Goal: Information Seeking & Learning: Learn about a topic

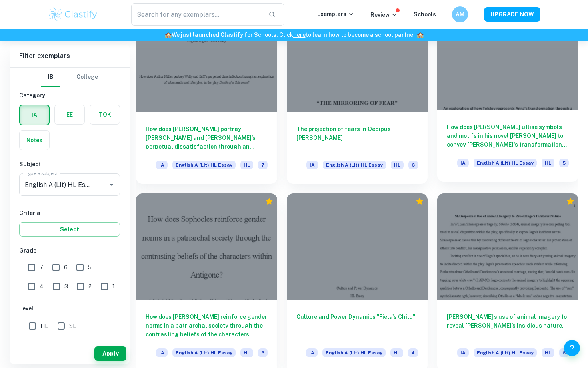
scroll to position [1025, 0]
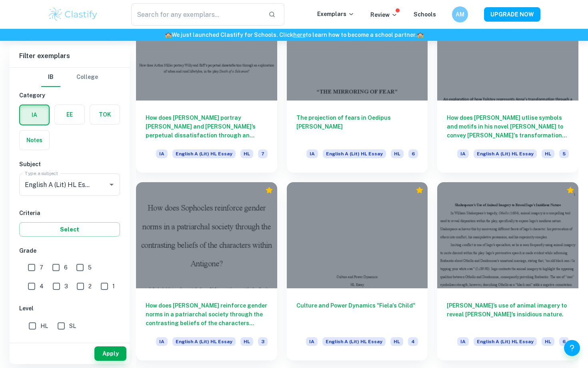
click at [25, 267] on input "7" at bounding box center [32, 267] width 16 height 16
checkbox input "true"
click at [99, 353] on button "Apply" at bounding box center [110, 353] width 32 height 14
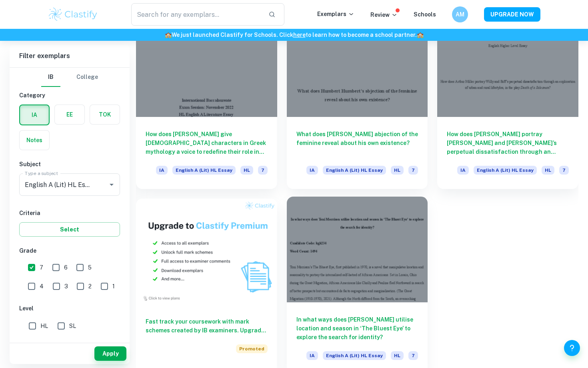
scroll to position [448, 0]
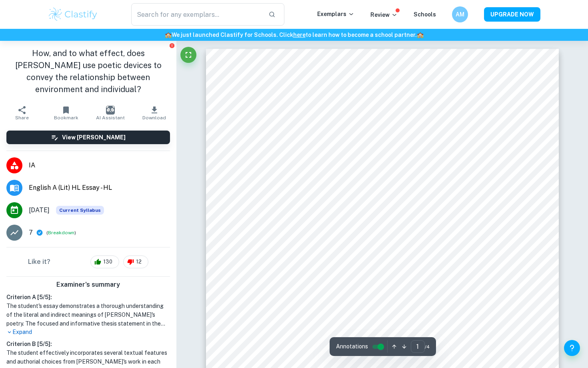
click at [183, 47] on div at bounding box center [189, 57] width 16 height 20
click at [185, 52] on icon "Fullscreen" at bounding box center [189, 55] width 10 height 10
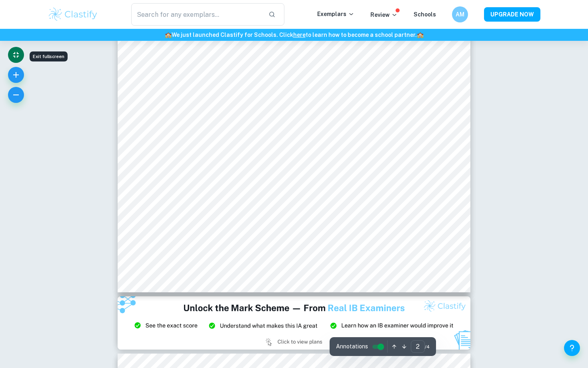
scroll to position [819, 0]
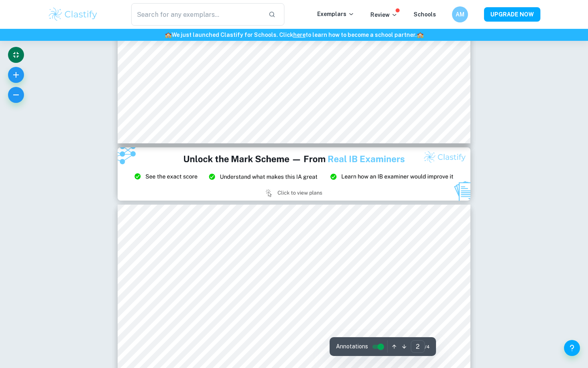
type input "3"
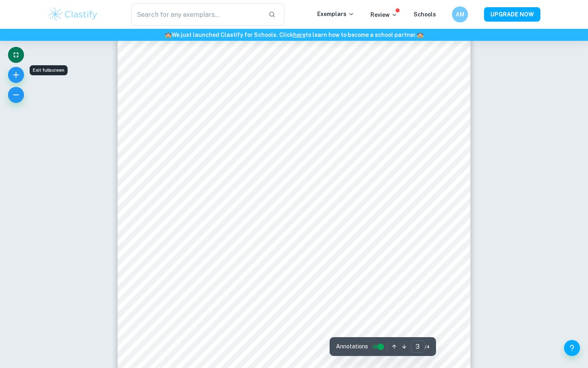
scroll to position [1225, 0]
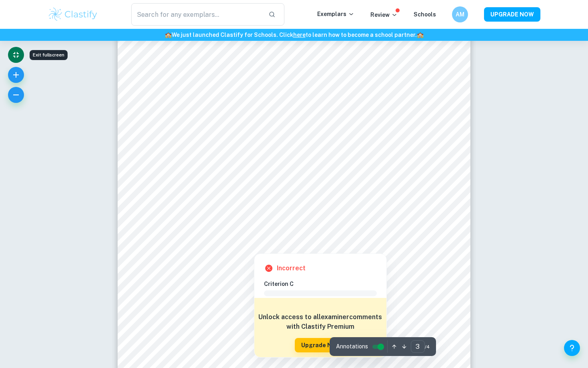
click at [382, 241] on div at bounding box center [290, 239] width 258 height 10
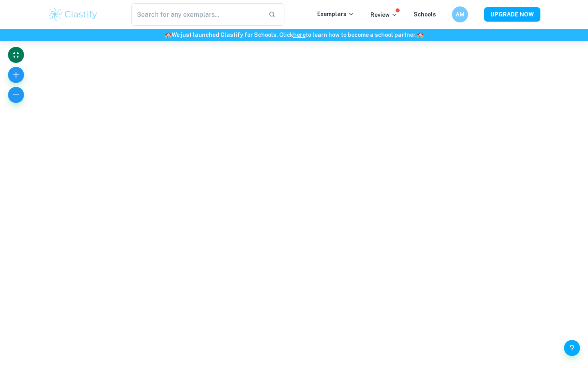
scroll to position [1215, 0]
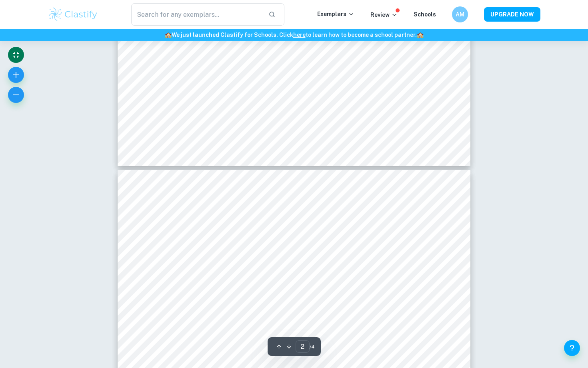
type input "1"
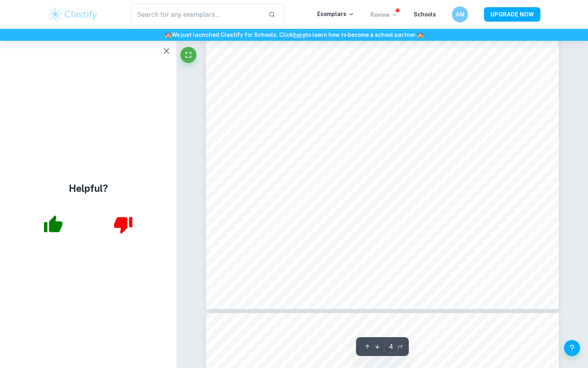
scroll to position [1559, 0]
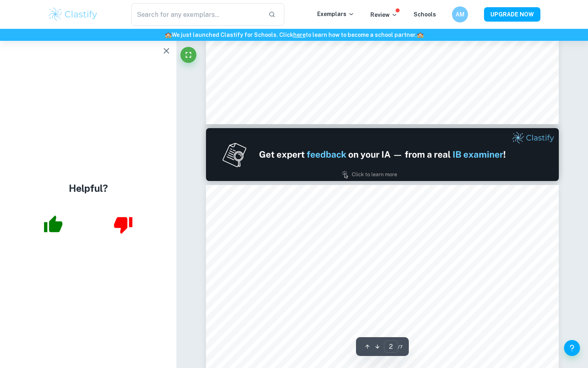
type input "1"
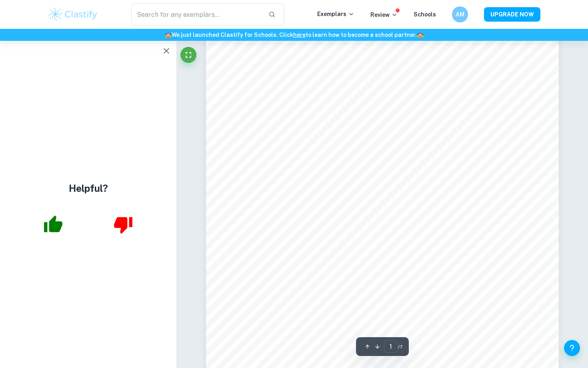
scroll to position [0, 0]
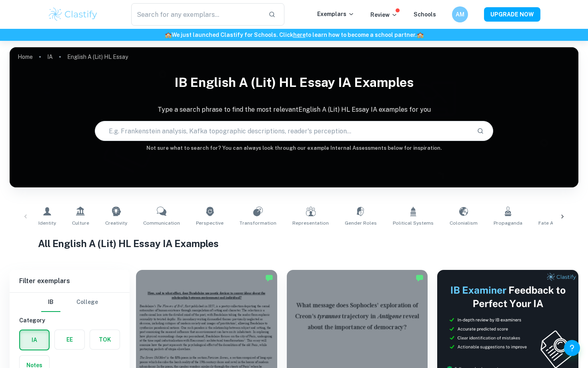
scroll to position [455, 0]
